Goal: Task Accomplishment & Management: Use online tool/utility

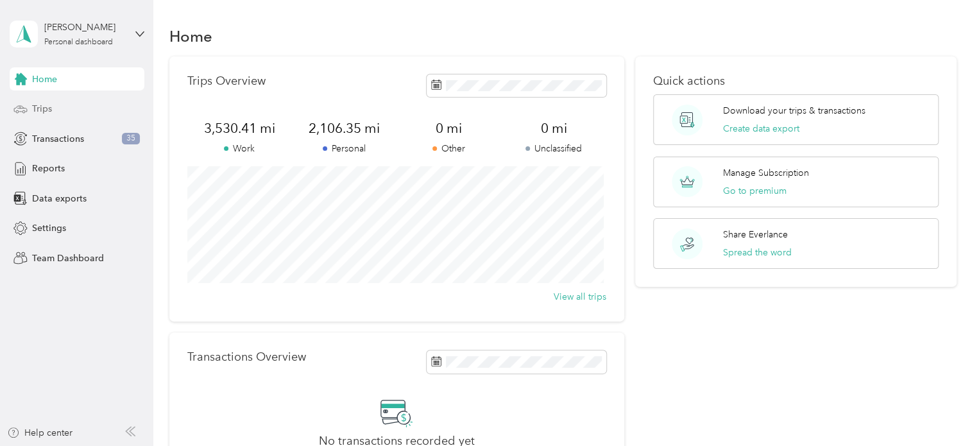
click at [45, 105] on span "Trips" at bounding box center [42, 108] width 20 height 13
